Goal: Transaction & Acquisition: Purchase product/service

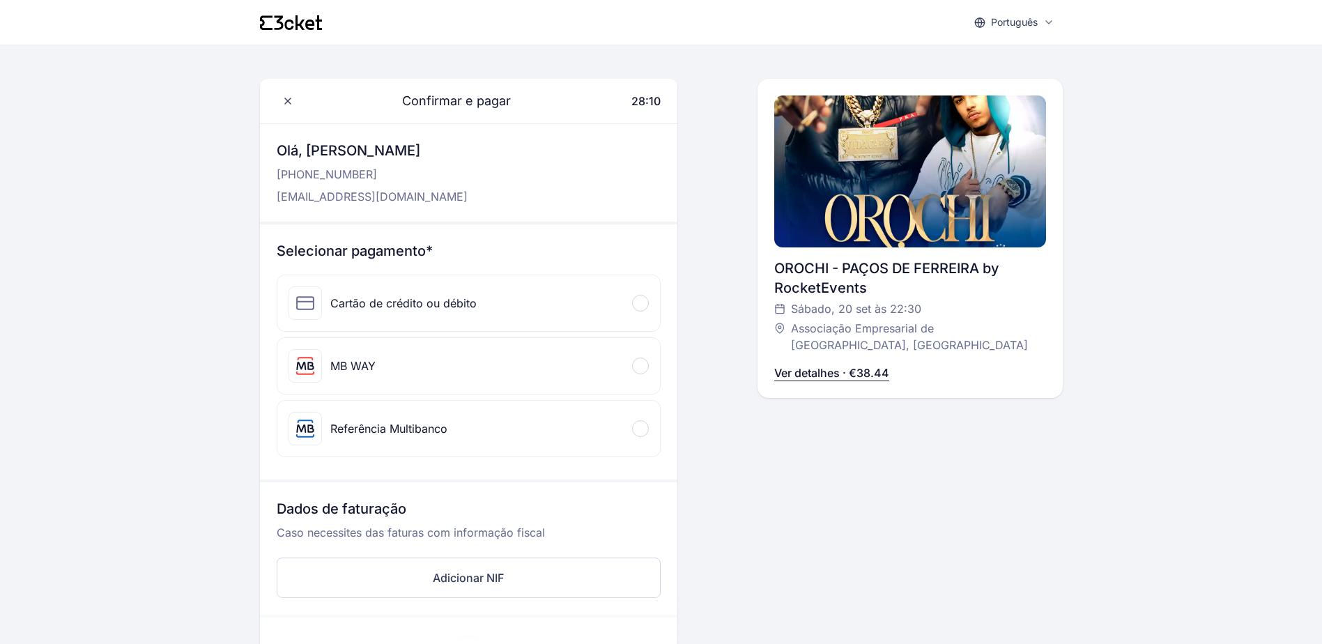
click at [561, 350] on div "MB WAY" at bounding box center [468, 366] width 383 height 56
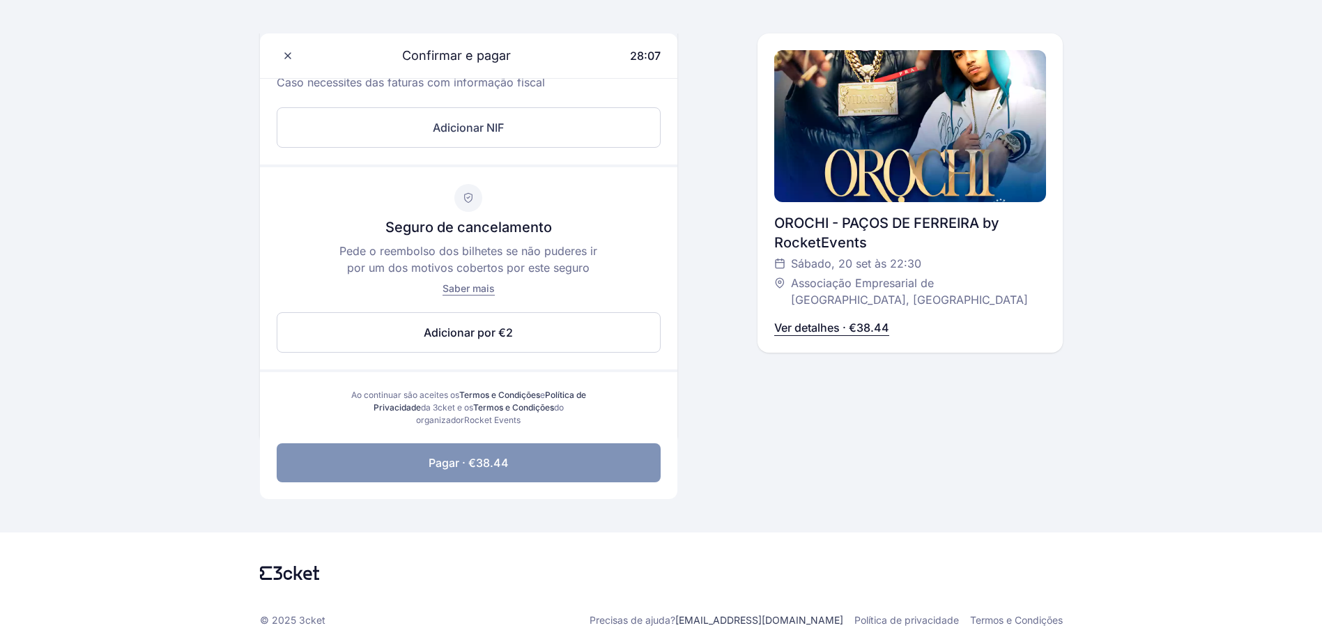
click at [555, 449] on button "Pagar · €38.44" at bounding box center [469, 462] width 384 height 39
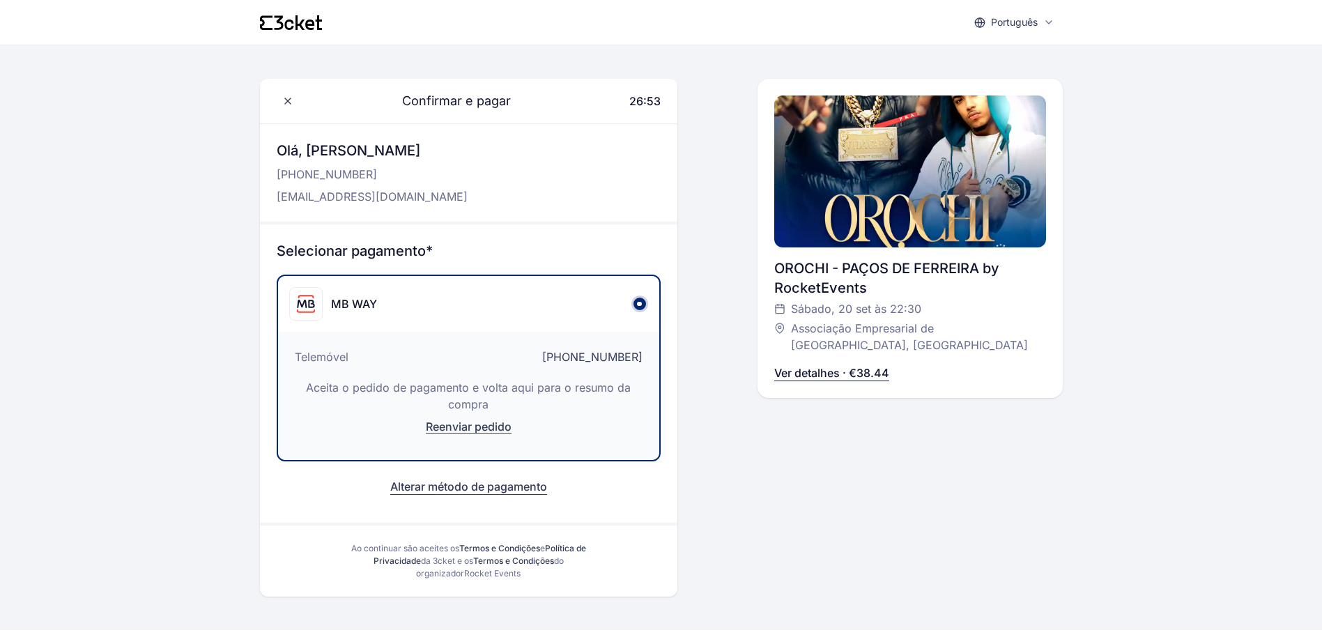
click at [486, 490] on button "Alterar método de pagamento" at bounding box center [468, 486] width 157 height 17
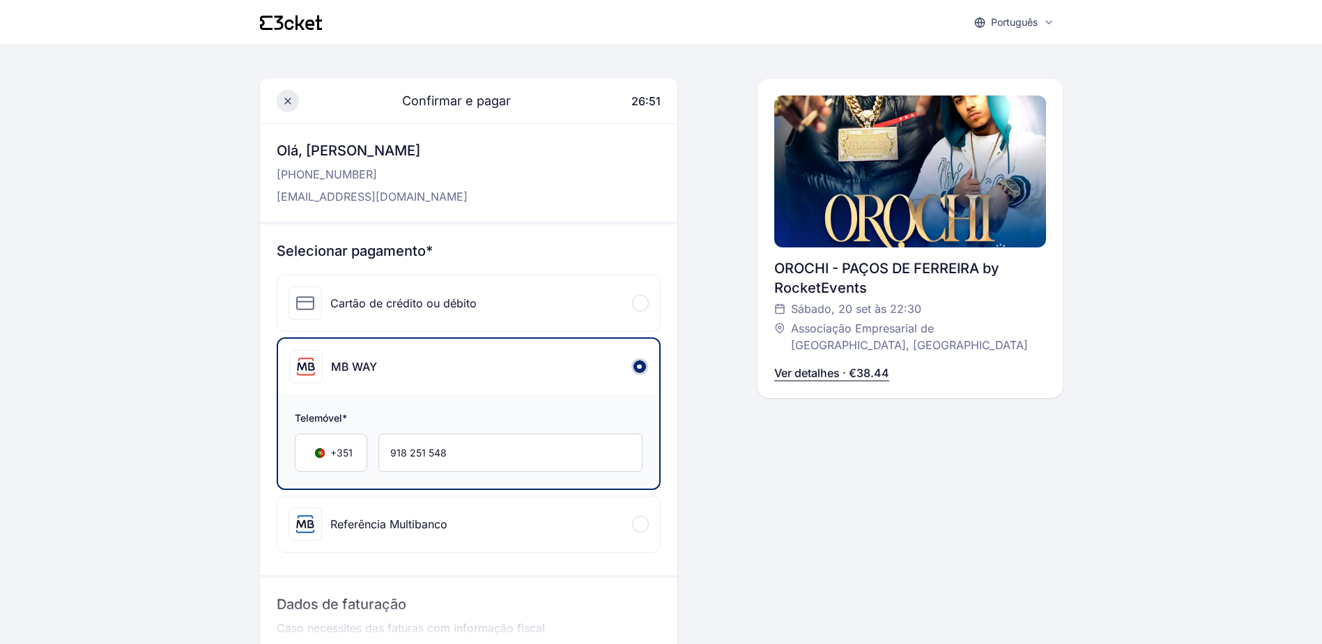
click at [286, 98] on icon at bounding box center [287, 100] width 11 height 11
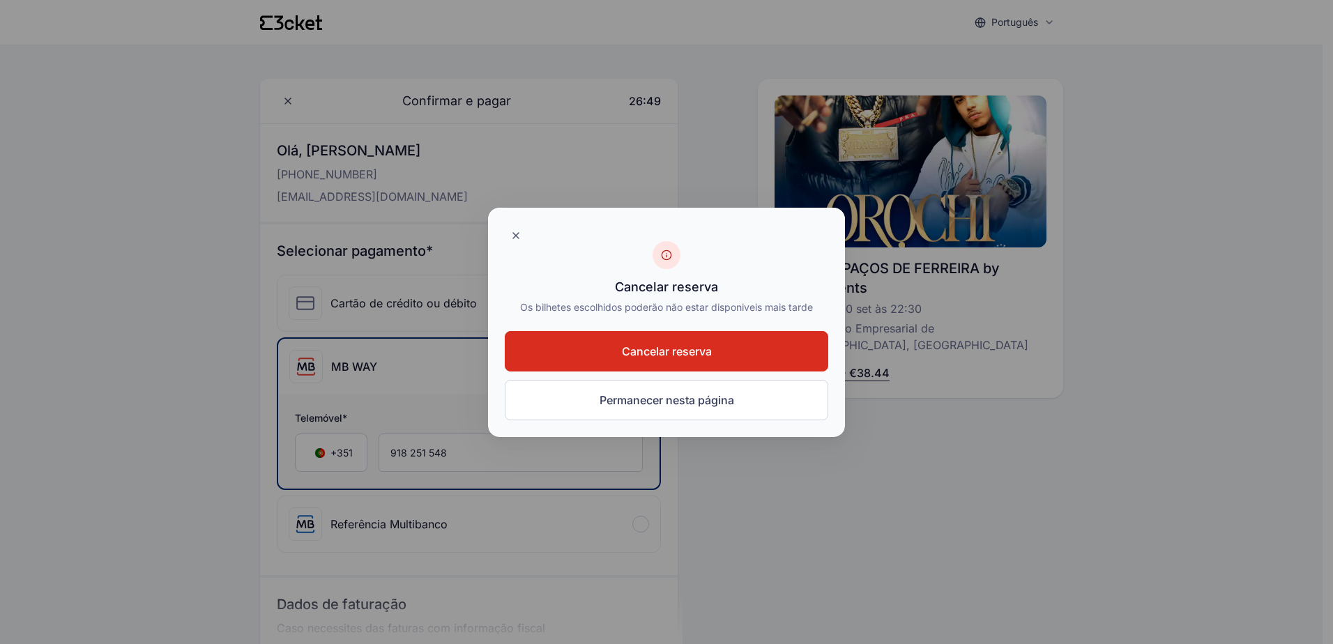
click at [709, 353] on span "Cancelar reserva" at bounding box center [667, 351] width 90 height 17
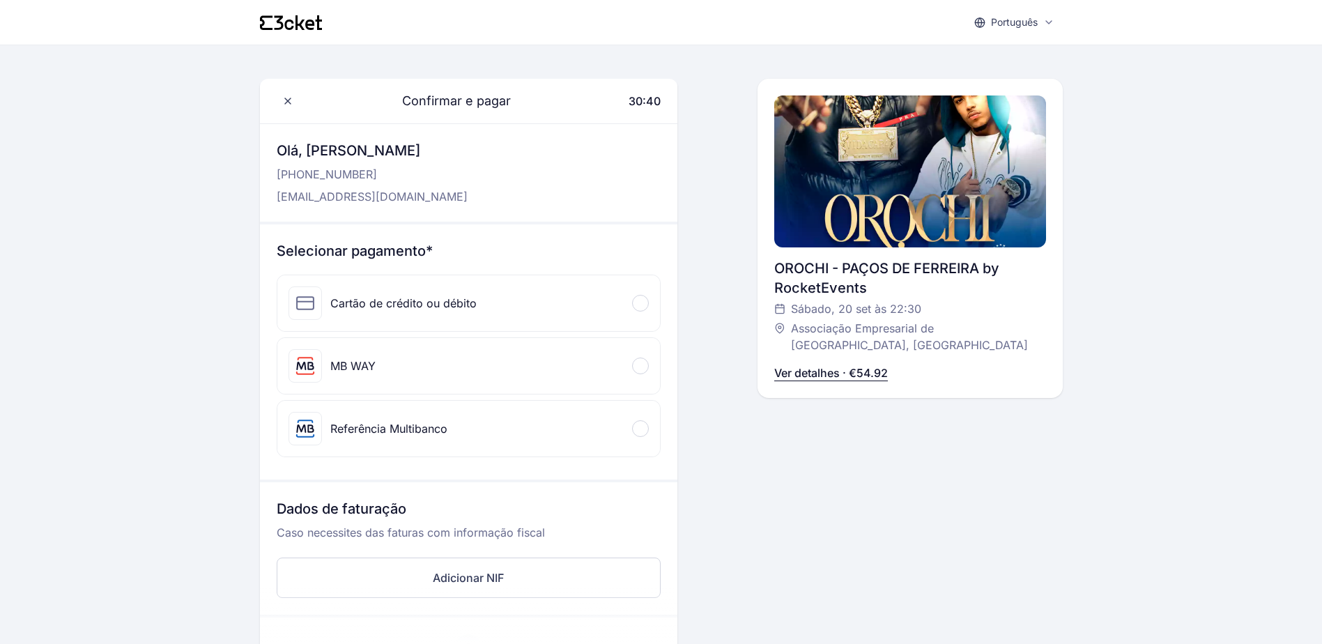
click at [419, 369] on div "MB WAY" at bounding box center [468, 366] width 383 height 56
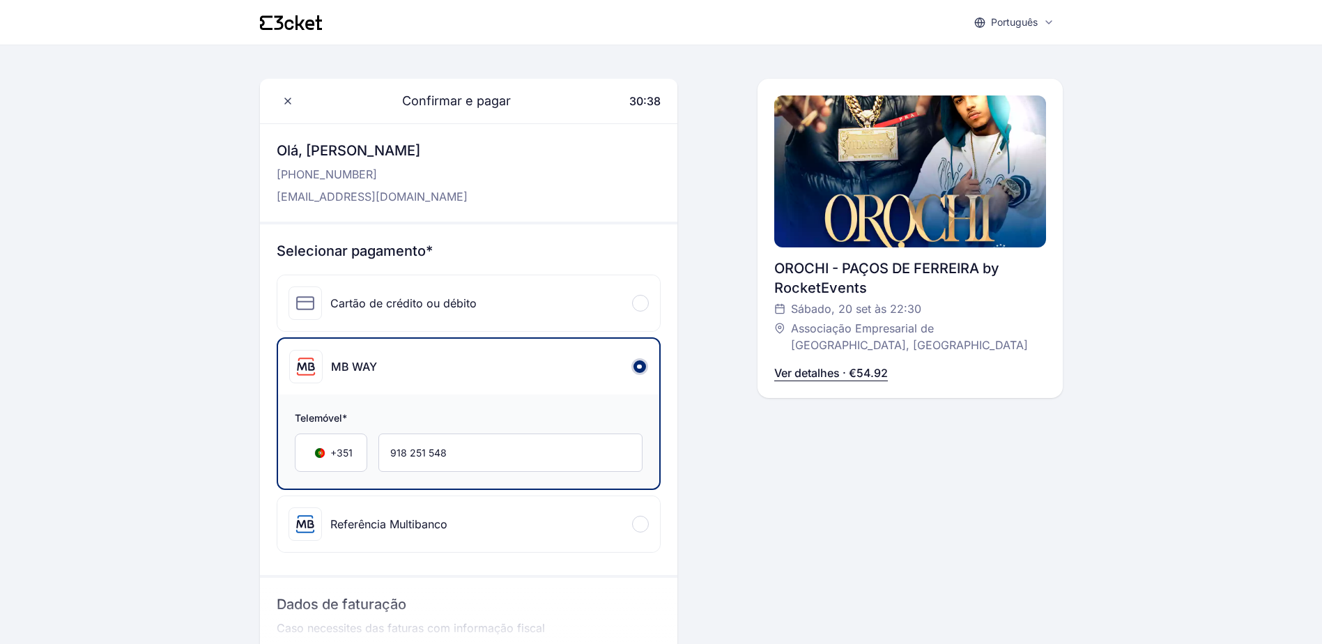
click at [393, 496] on div "Referência Multibanco" at bounding box center [468, 524] width 383 height 56
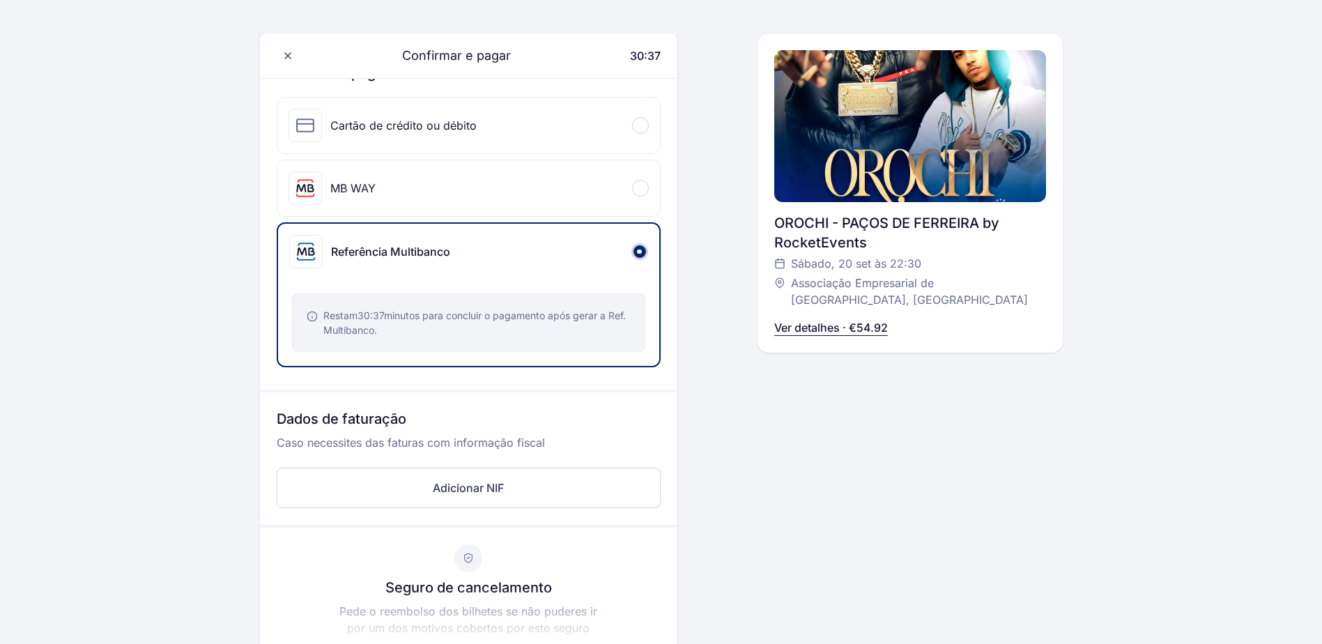
scroll to position [209, 0]
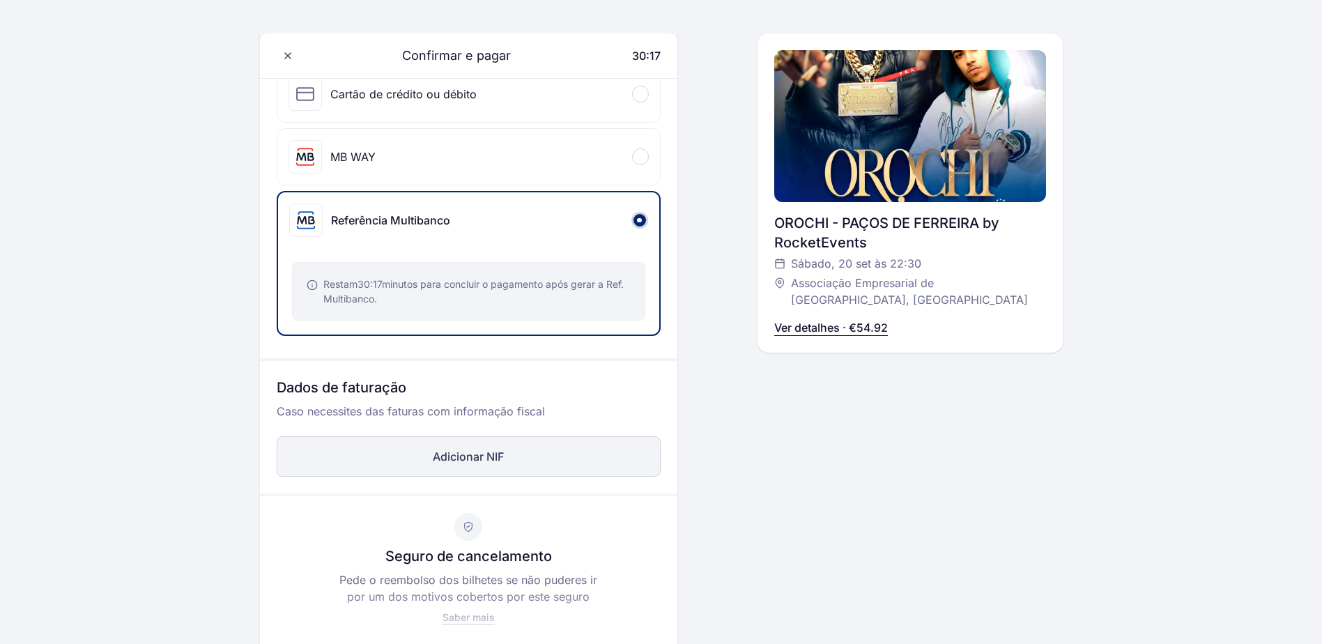
click at [407, 452] on button "Adicionar NIF" at bounding box center [469, 456] width 384 height 40
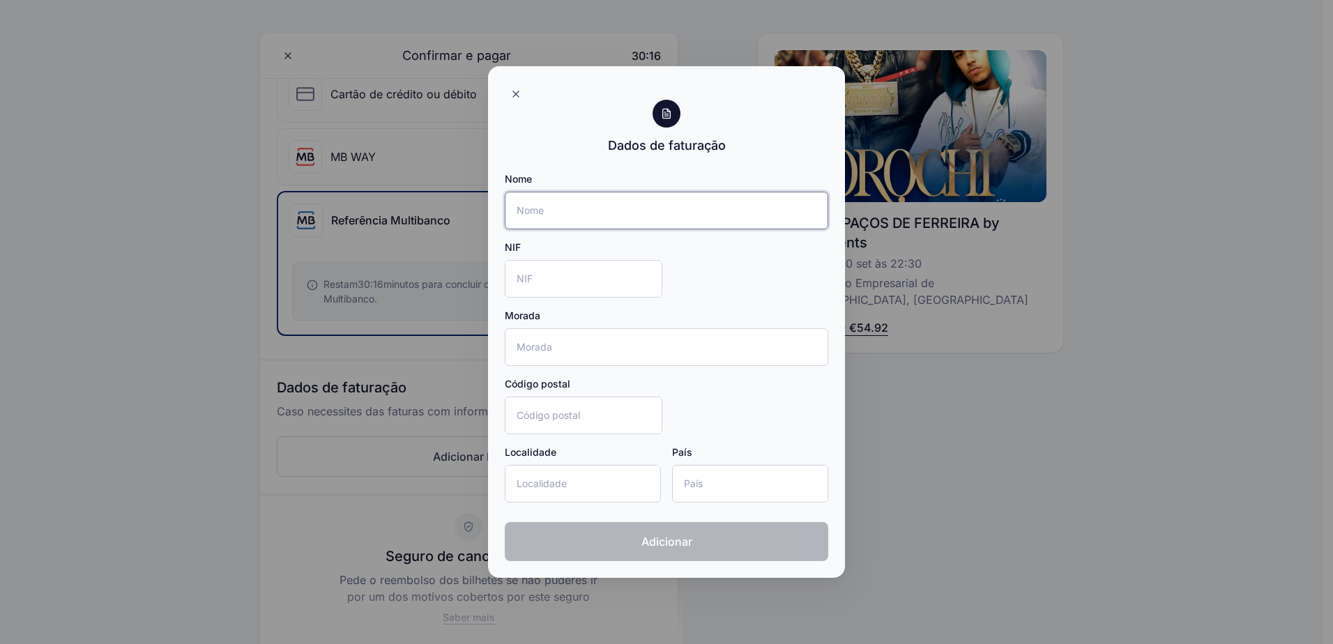
click at [611, 222] on input "Nome" at bounding box center [666, 211] width 323 height 38
type input "Andre Gonçalves"
type input "Portugal"
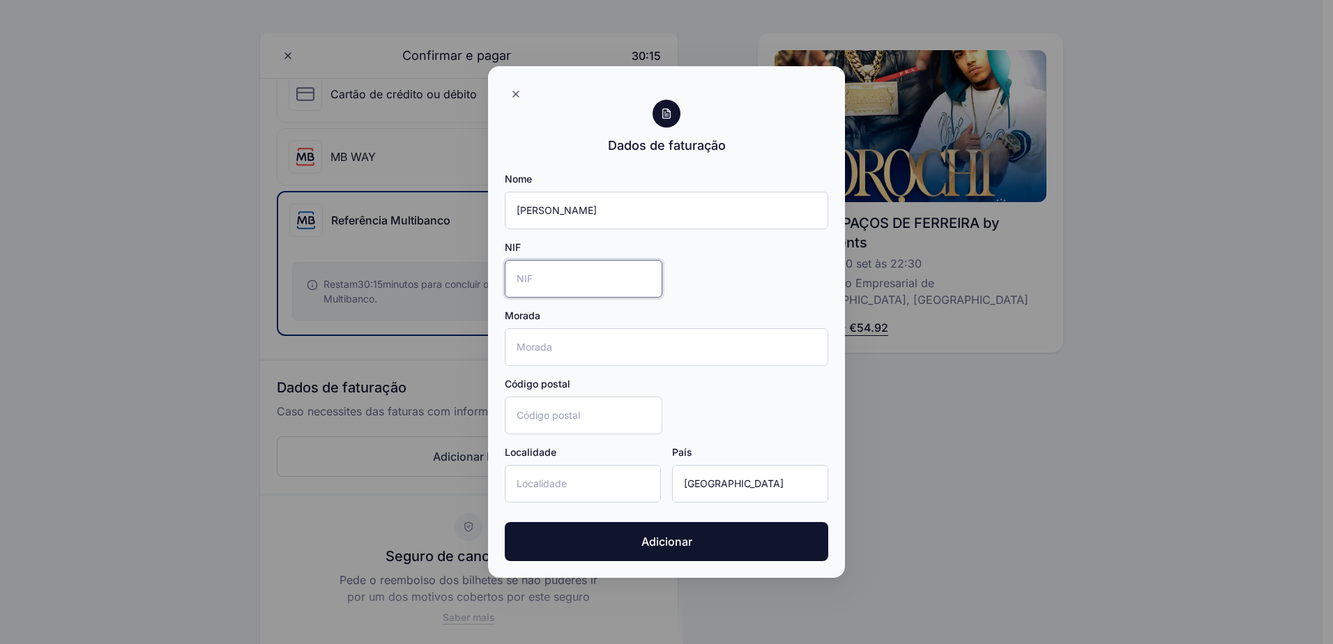
click at [579, 277] on input "NIF" at bounding box center [584, 279] width 158 height 38
type input "238888940"
type input "Rua do Ave nº1366 1ºAndar"
type input "4805-355"
type input "Ronfe"
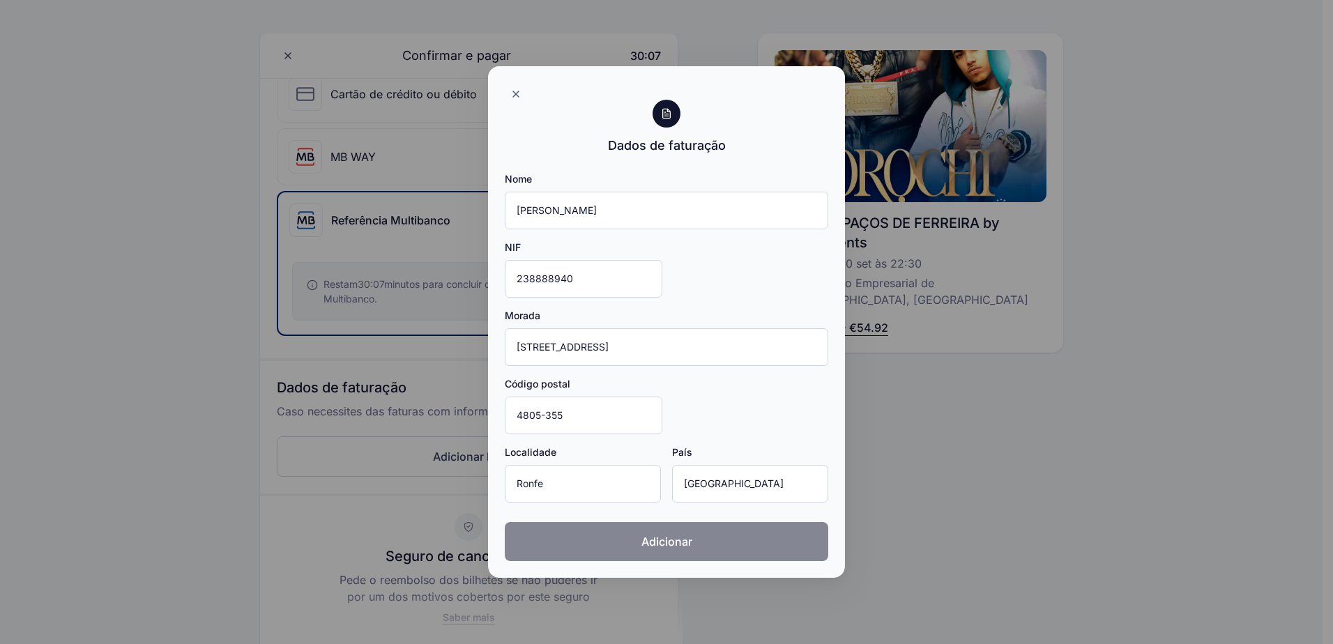
click at [671, 553] on button "Adicionar" at bounding box center [666, 541] width 323 height 39
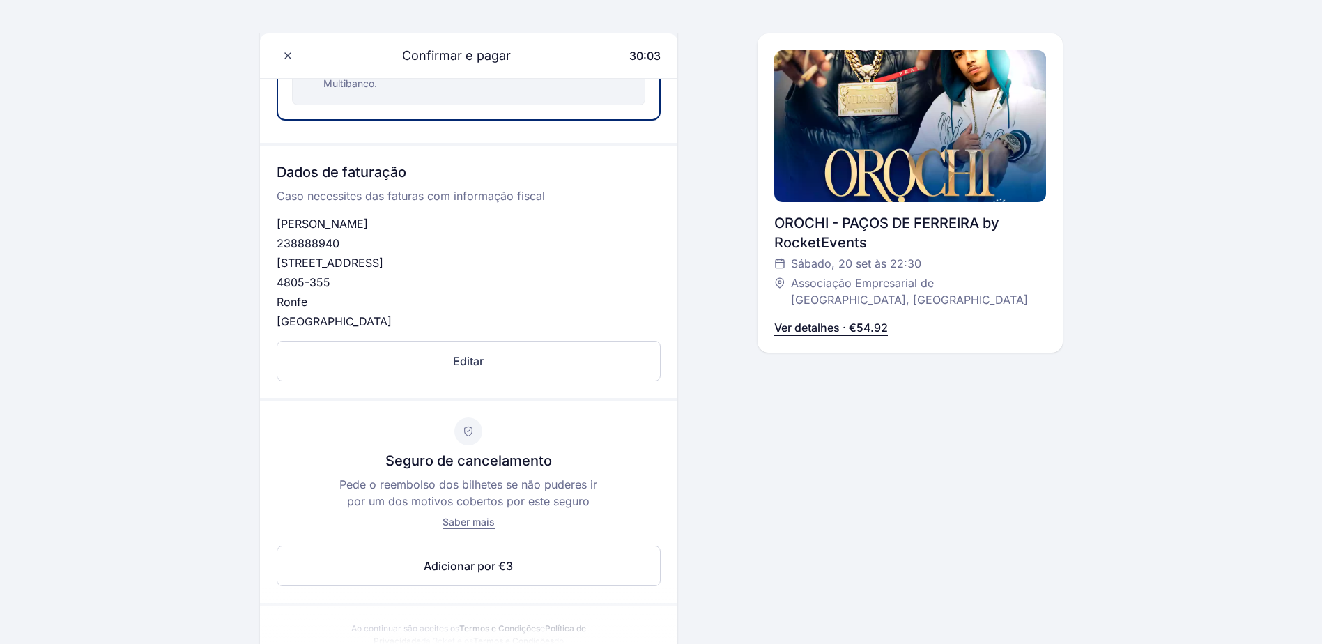
scroll to position [449, 0]
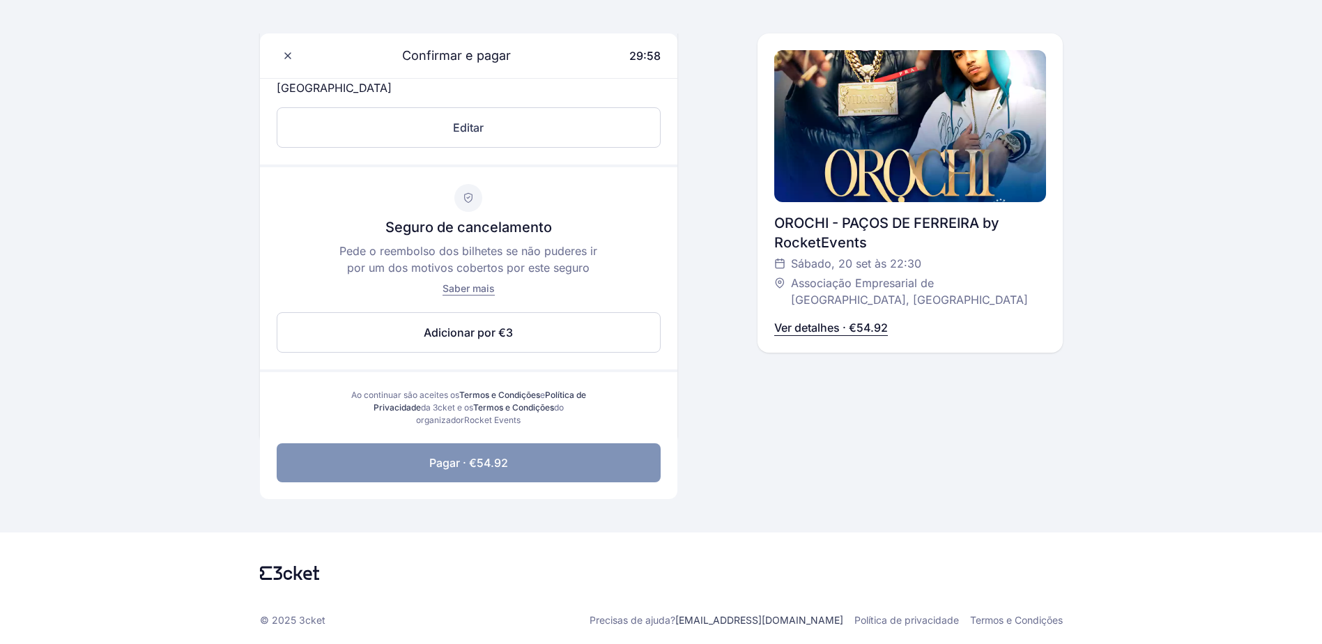
click at [564, 465] on button "Pagar · €54.92" at bounding box center [469, 462] width 384 height 39
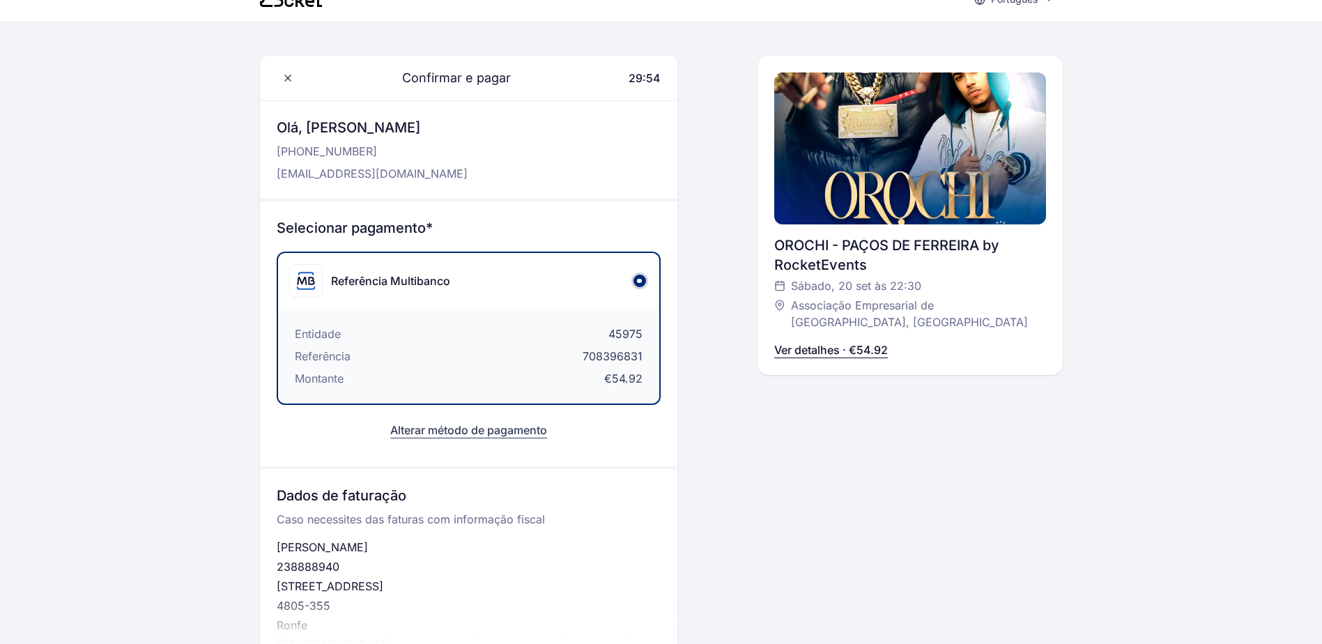
scroll to position [0, 0]
